Goal: Transaction & Acquisition: Subscribe to service/newsletter

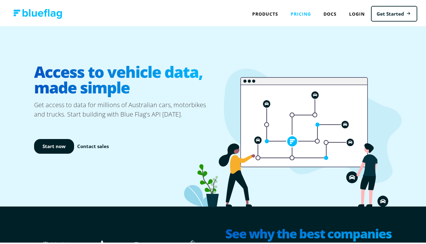
click at [290, 17] on link "Pricing" at bounding box center [300, 12] width 33 height 13
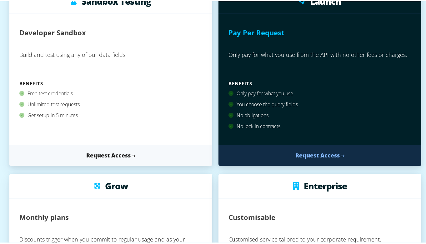
scroll to position [114, 0]
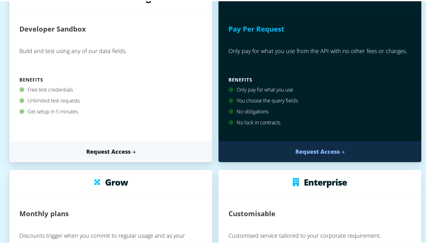
click at [194, 79] on div "Developer Sandbox Build and test using any of our data fields. Benefits Free te…" at bounding box center [110, 74] width 203 height 131
click at [189, 86] on div "Free test credentials" at bounding box center [110, 88] width 183 height 11
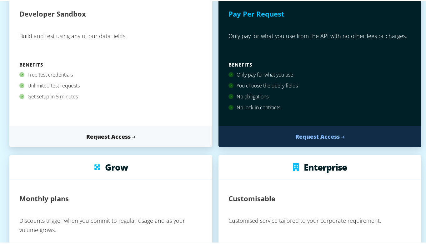
scroll to position [121, 0]
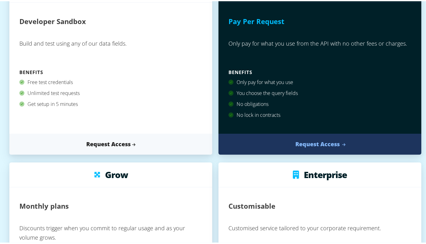
click at [316, 147] on link "Request Access" at bounding box center [319, 142] width 203 height 21
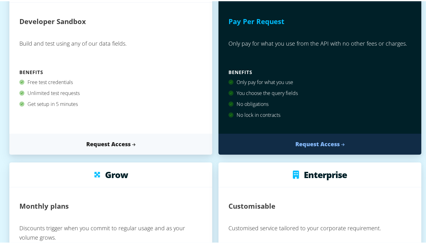
click at [155, 35] on div "Developer Sandbox" at bounding box center [110, 23] width 183 height 23
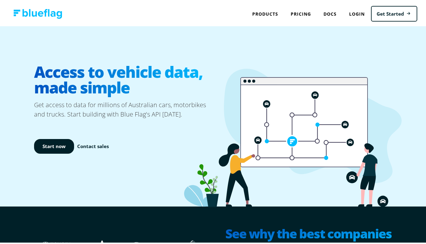
click at [16, 68] on div "Access to vehicle data, made simple Get access to data for millions of Australi…" at bounding box center [215, 115] width 431 height 180
click at [333, 13] on link "Docs" at bounding box center [330, 12] width 26 height 13
